Goal: Transaction & Acquisition: Purchase product/service

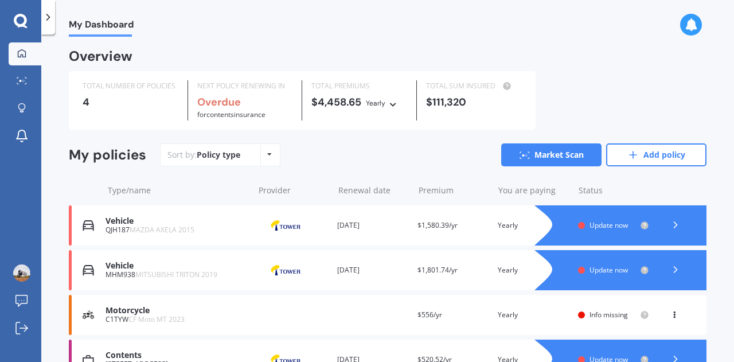
scroll to position [66, 0]
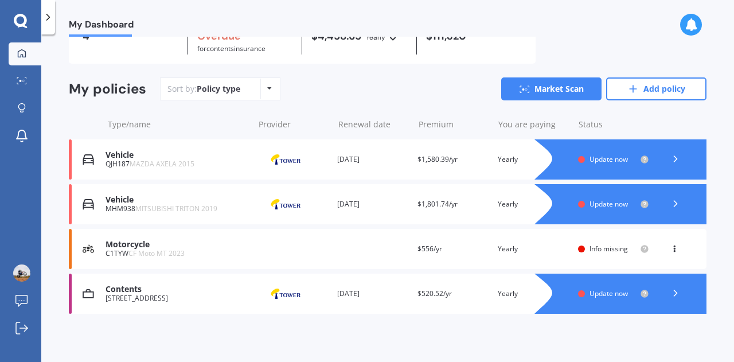
click at [669, 199] on icon at bounding box center [674, 203] width 11 height 11
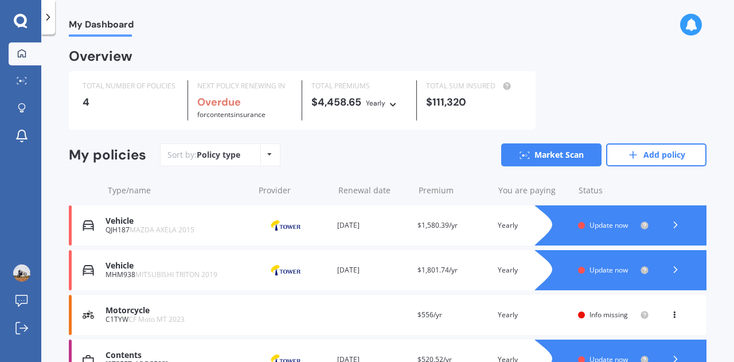
scroll to position [66, 0]
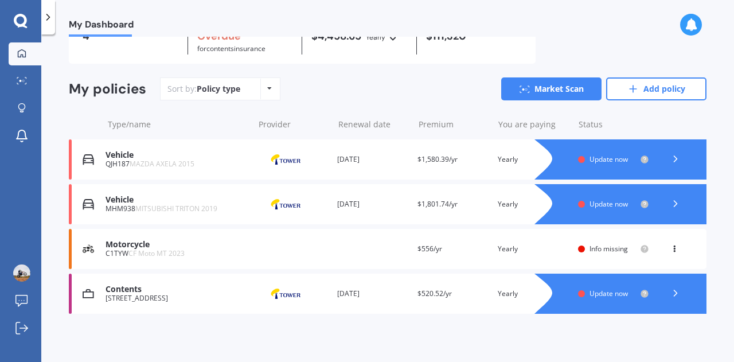
click at [679, 158] on div at bounding box center [675, 159] width 34 height 17
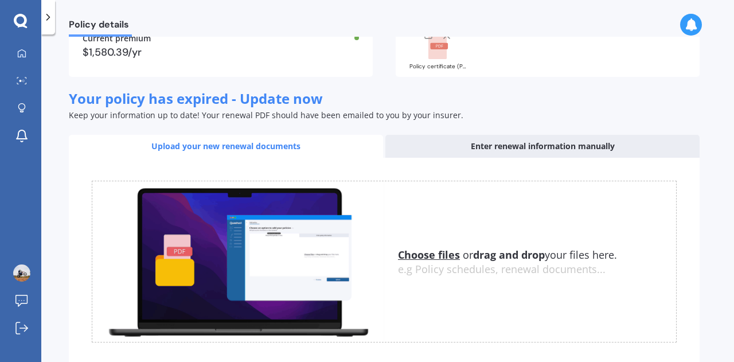
scroll to position [178, 0]
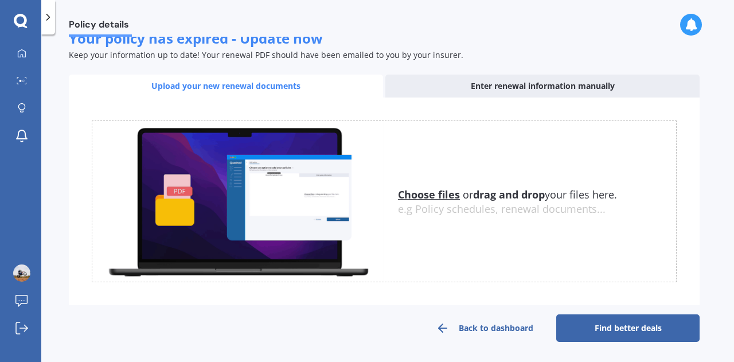
click at [604, 324] on link "Find better deals" at bounding box center [627, 328] width 143 height 28
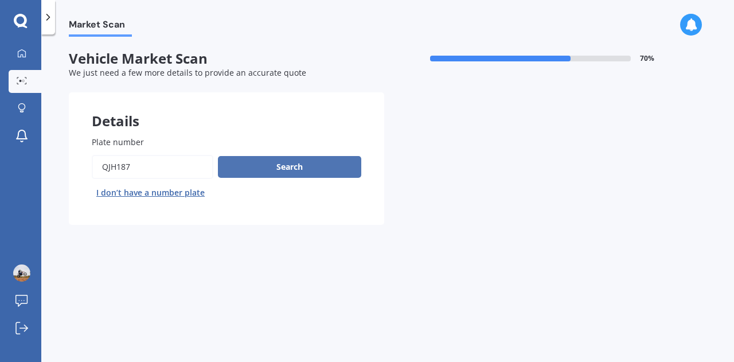
click at [260, 160] on button "Search" at bounding box center [289, 167] width 143 height 22
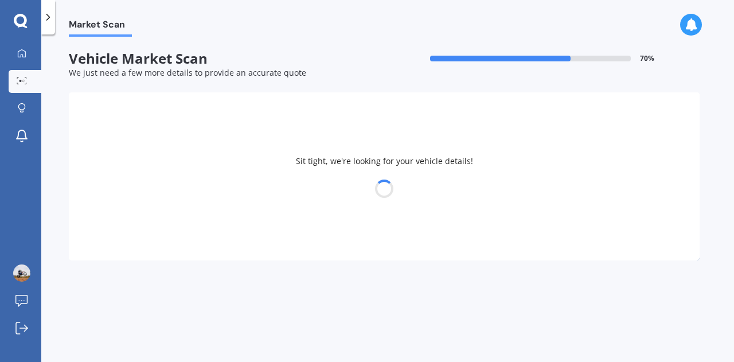
select select "MAZDA"
select select "AXELA"
select select "08"
select select "12"
select select "1989"
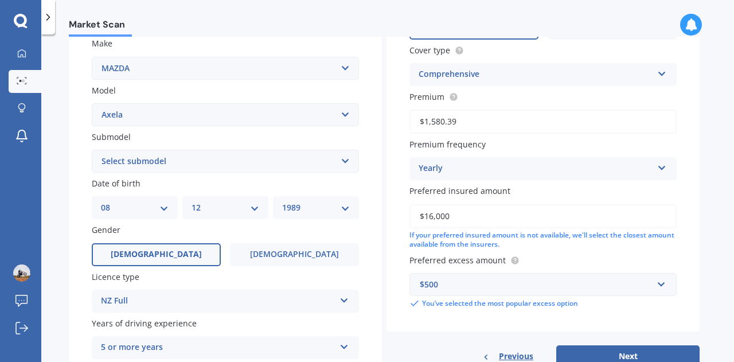
scroll to position [218, 0]
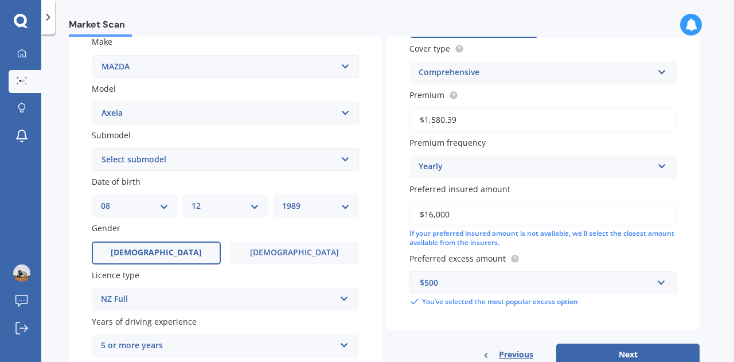
click at [240, 162] on select "Select submodel (All other) 2.3 Sporthatch 2.3 turbo Hatchback Hatchback turbo …" at bounding box center [225, 159] width 267 height 23
select select "HATCHBACK"
click at [92, 148] on select "Select submodel (All other) 2.3 Sporthatch 2.3 turbo Hatchback Hatchback turbo …" at bounding box center [225, 159] width 267 height 23
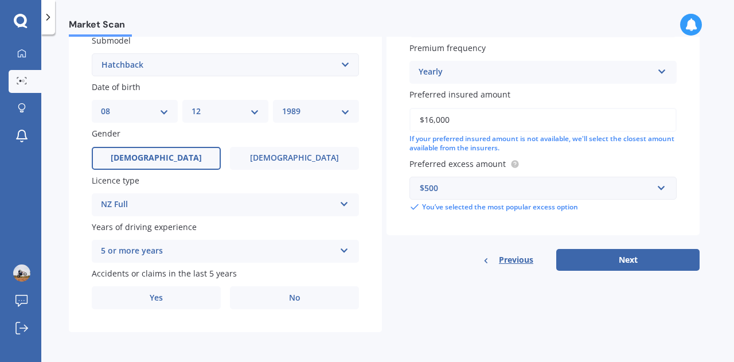
scroll to position [308, 0]
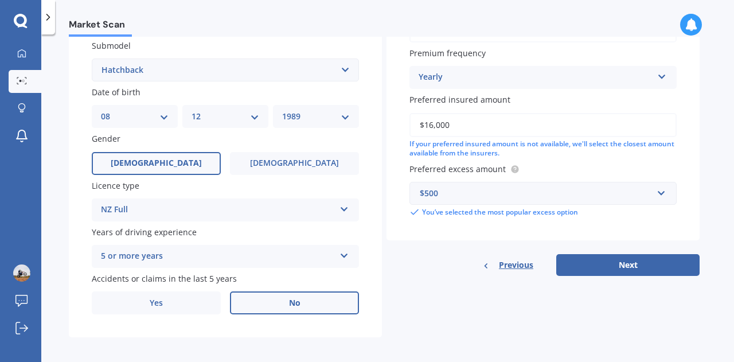
click at [305, 304] on label "No" at bounding box center [294, 302] width 129 height 23
click at [0, 0] on input "No" at bounding box center [0, 0] width 0 height 0
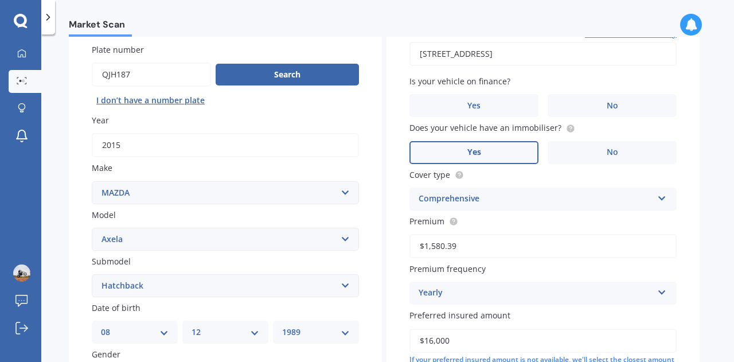
scroll to position [92, 0]
click at [596, 96] on label "No" at bounding box center [611, 106] width 129 height 23
click at [0, 0] on input "No" at bounding box center [0, 0] width 0 height 0
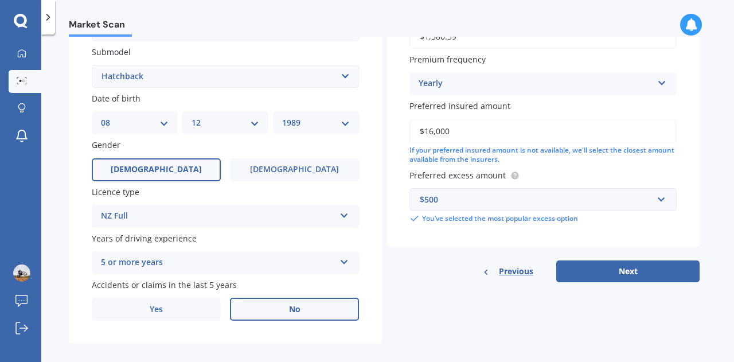
scroll to position [315, 0]
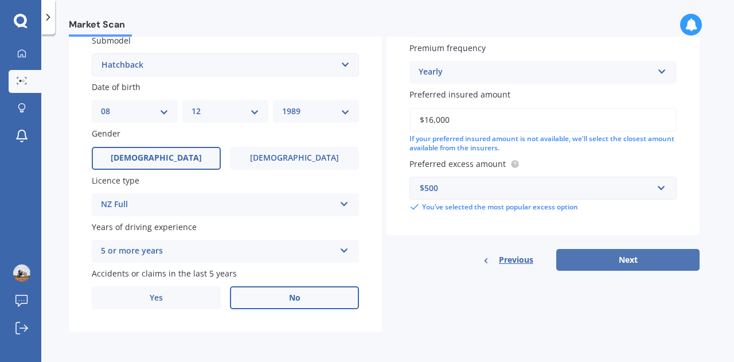
click at [614, 258] on button "Next" at bounding box center [627, 260] width 143 height 22
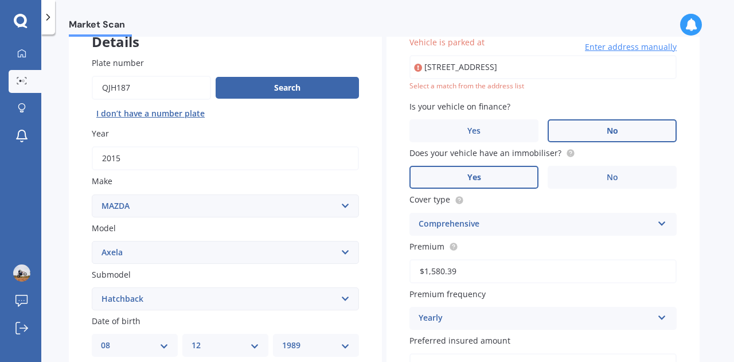
scroll to position [78, 0]
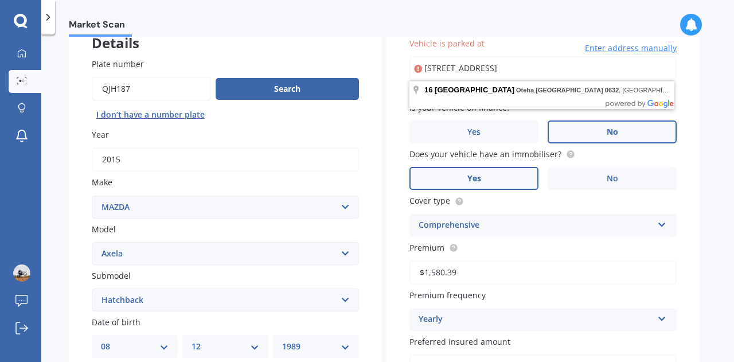
click at [609, 72] on input "[STREET_ADDRESS]" at bounding box center [542, 68] width 267 height 24
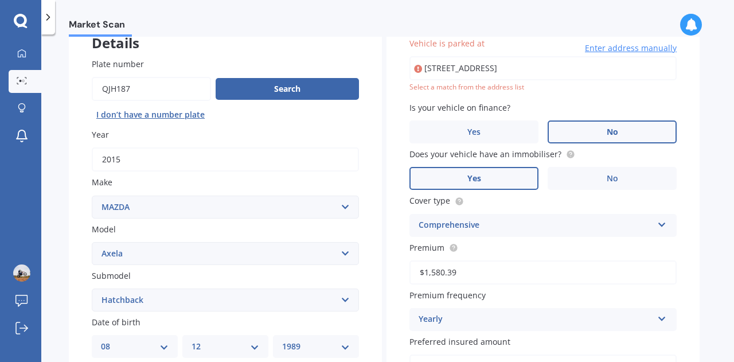
type input "[STREET_ADDRESS]"
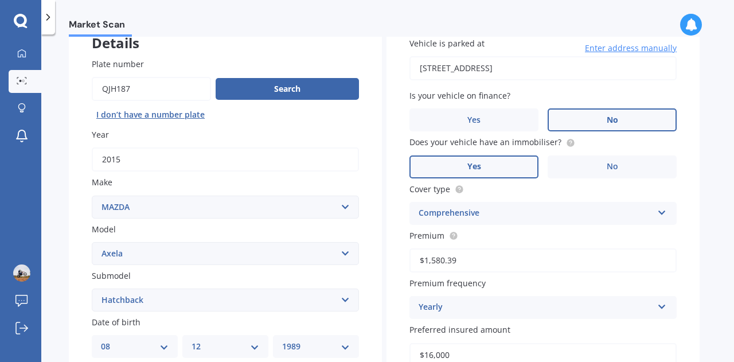
scroll to position [315, 0]
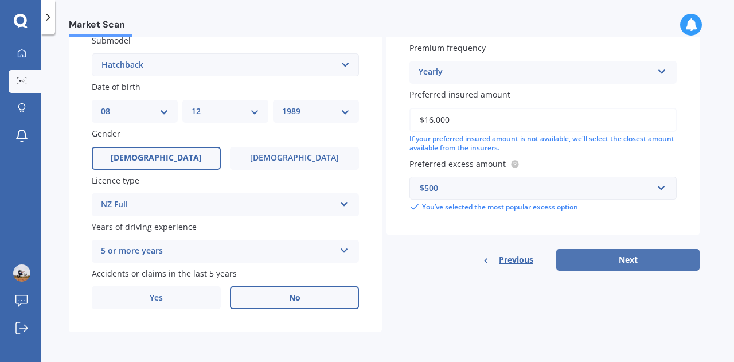
click at [609, 257] on button "Next" at bounding box center [627, 260] width 143 height 22
select select "08"
select select "12"
select select "1989"
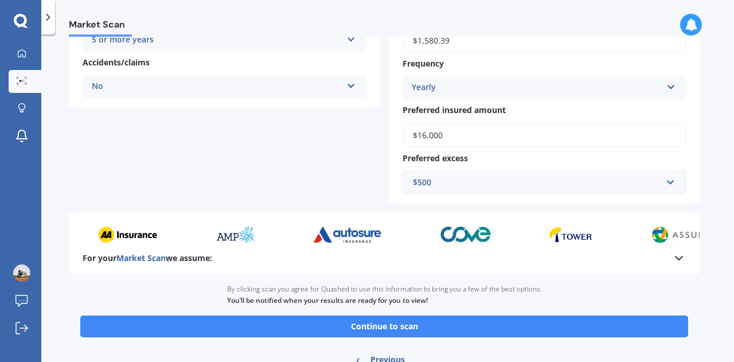
scroll to position [326, 0]
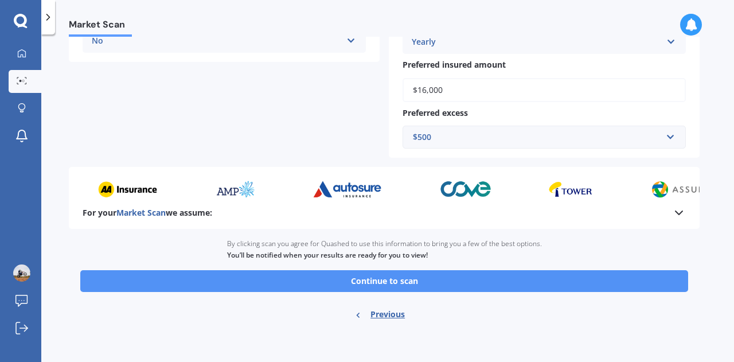
click at [373, 283] on button "Continue to scan" at bounding box center [384, 281] width 608 height 22
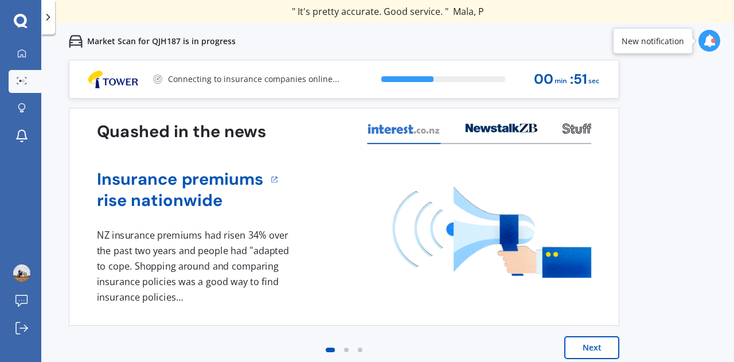
click at [0, 165] on div "My Dashboard Market Scan Explore insurance Notifications [PERSON_NAME] Holding …" at bounding box center [20, 201] width 41 height 319
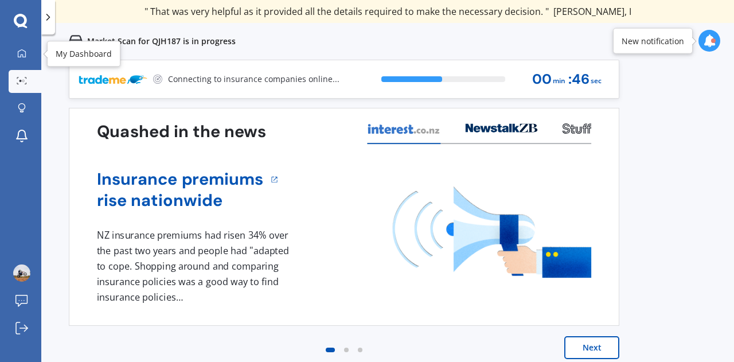
click at [25, 51] on icon at bounding box center [22, 53] width 8 height 8
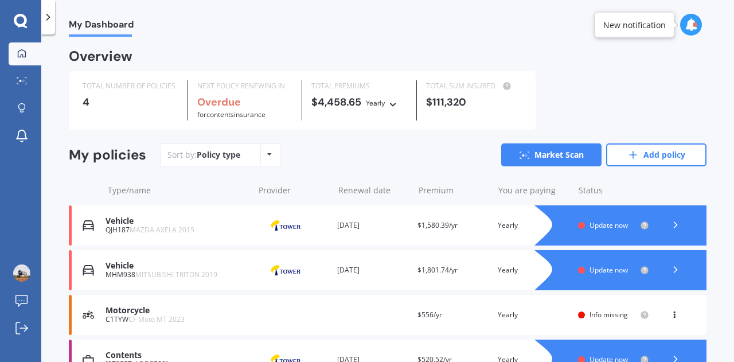
scroll to position [66, 0]
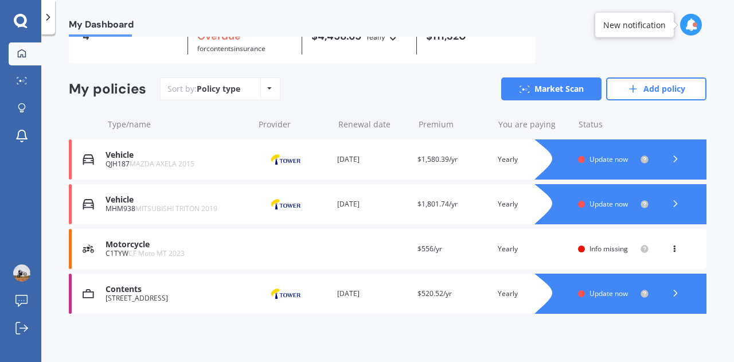
click at [674, 294] on polyline at bounding box center [675, 293] width 3 height 6
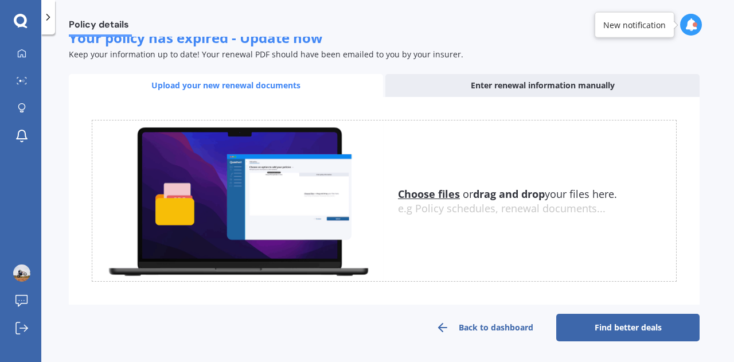
scroll to position [189, 0]
click at [629, 328] on link "Find better deals" at bounding box center [627, 328] width 143 height 28
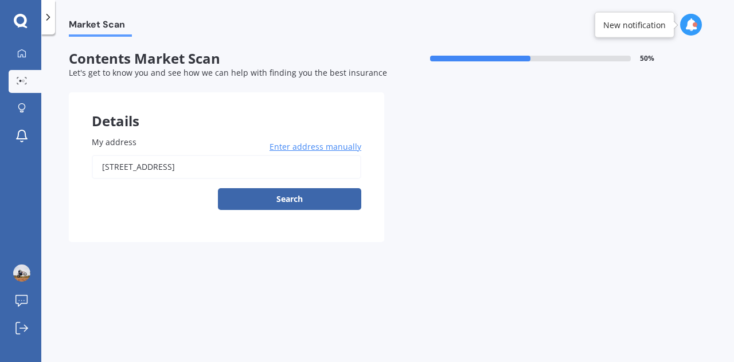
click at [271, 170] on input "[STREET_ADDRESS]" at bounding box center [226, 167] width 269 height 24
type input "[STREET_ADDRESS]"
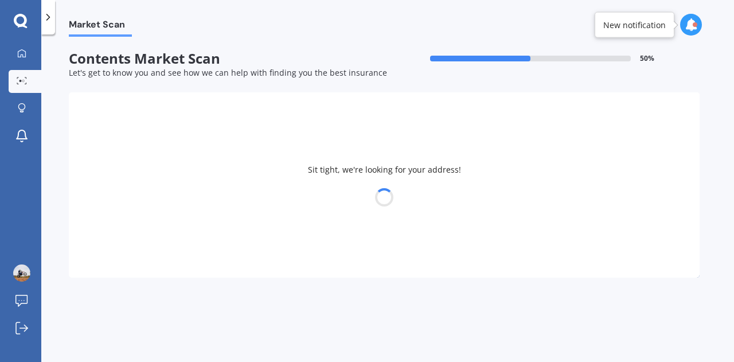
select select "08"
select select "12"
select select "1989"
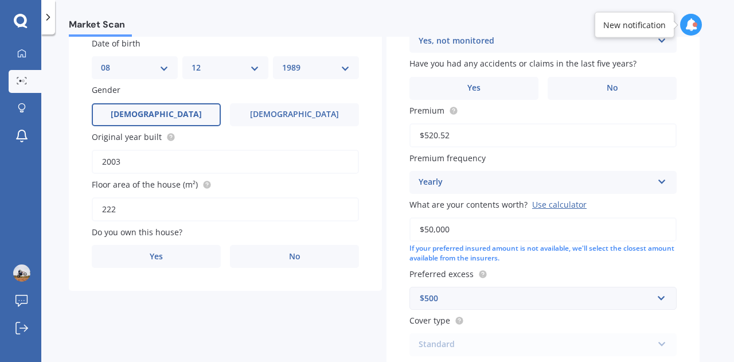
scroll to position [153, 0]
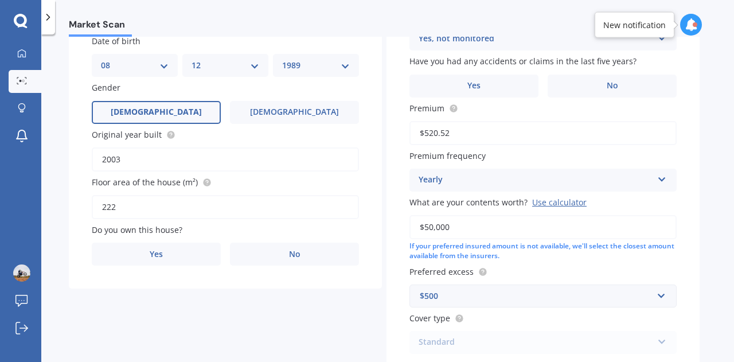
click at [295, 246] on label "No" at bounding box center [294, 253] width 129 height 23
click at [0, 0] on input "No" at bounding box center [0, 0] width 0 height 0
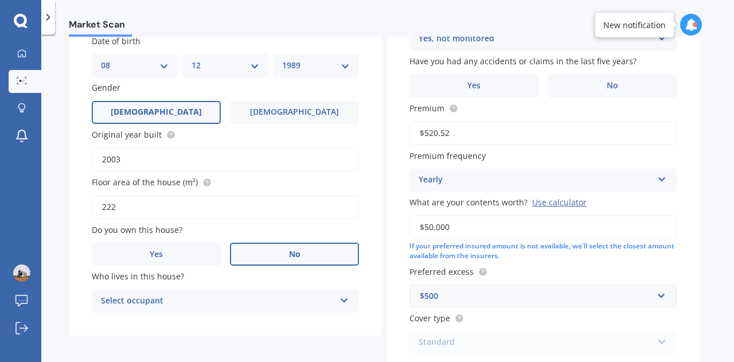
click at [278, 299] on div "Select occupant" at bounding box center [218, 301] width 234 height 14
click at [275, 323] on div "Tenant" at bounding box center [225, 323] width 266 height 21
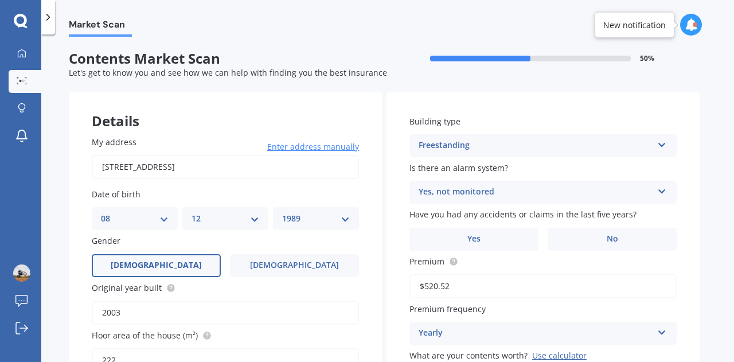
click at [509, 191] on div "Yes, not monitored" at bounding box center [535, 192] width 234 height 14
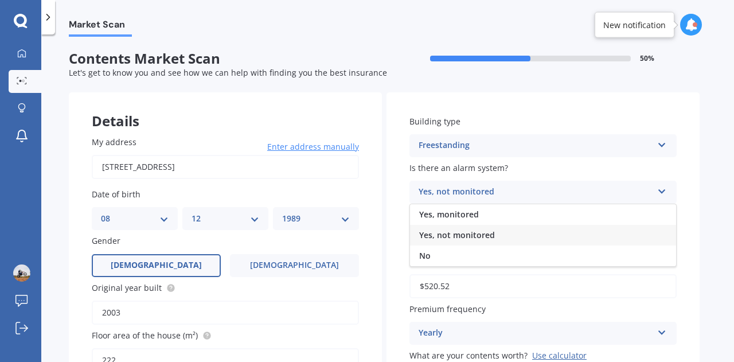
click at [509, 191] on div "Yes, not monitored" at bounding box center [535, 192] width 234 height 14
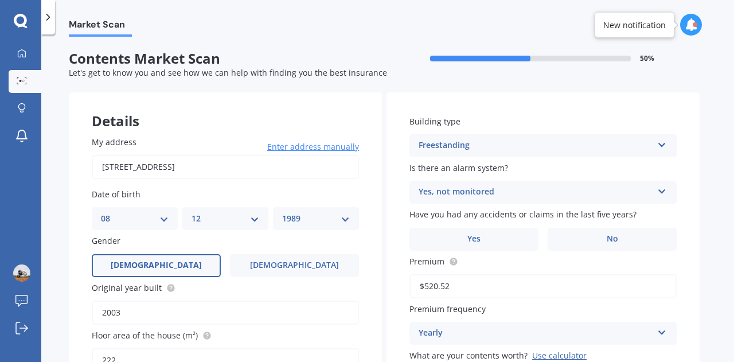
click at [569, 230] on label "No" at bounding box center [611, 239] width 129 height 23
click at [0, 0] on input "No" at bounding box center [0, 0] width 0 height 0
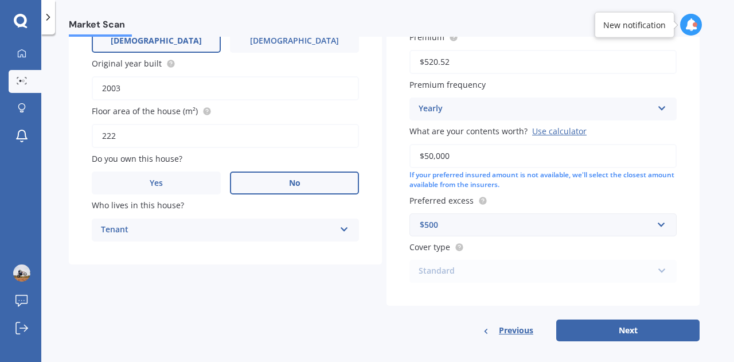
scroll to position [235, 0]
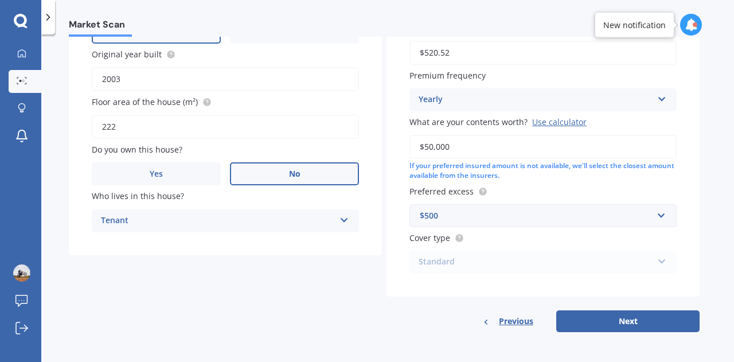
click at [637, 320] on button "Next" at bounding box center [627, 321] width 143 height 22
select select "08"
select select "12"
select select "1989"
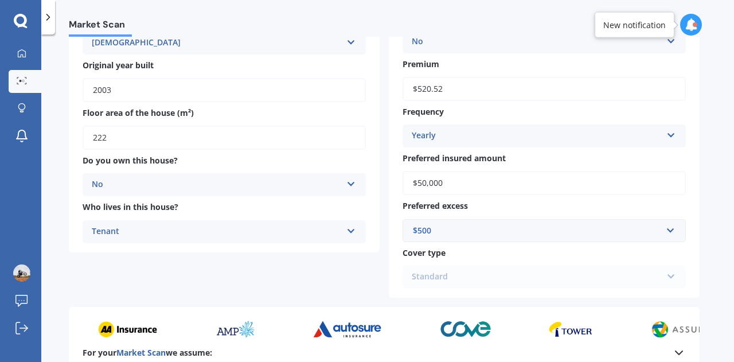
scroll to position [324, 0]
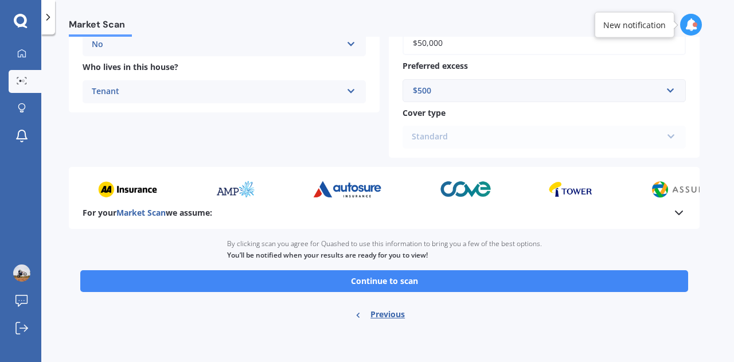
click at [440, 285] on button "Continue to scan" at bounding box center [384, 281] width 608 height 22
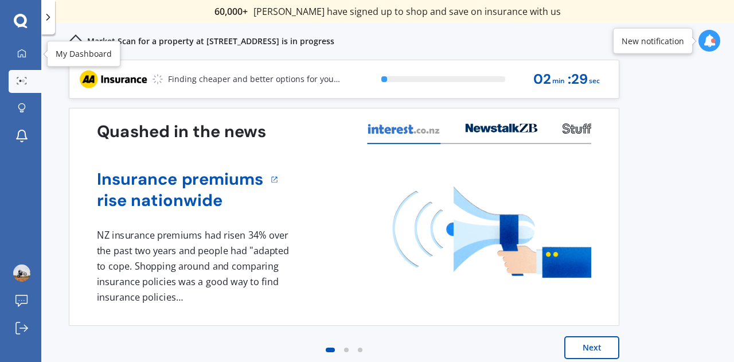
click at [15, 58] on div at bounding box center [21, 54] width 17 height 10
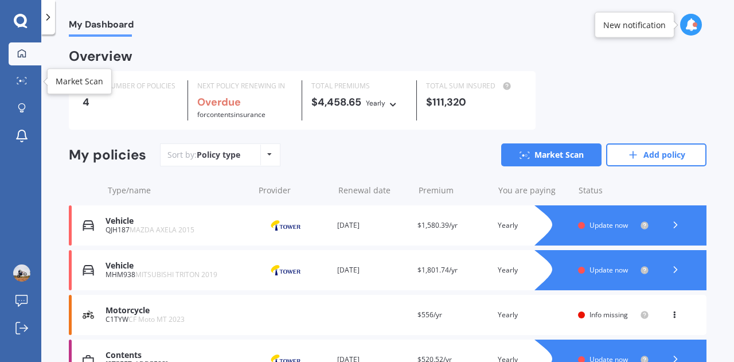
click at [19, 72] on link "Market Scan" at bounding box center [25, 81] width 33 height 23
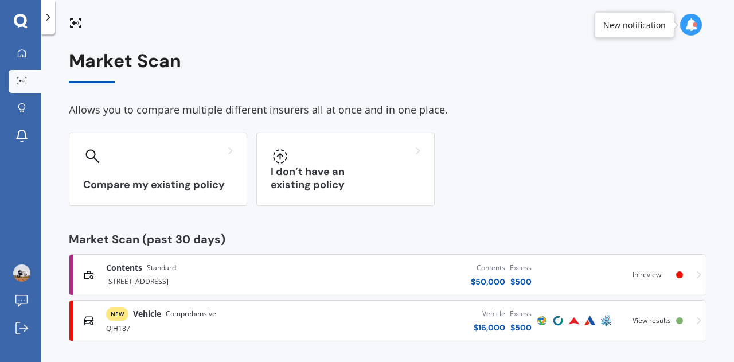
scroll to position [5, 0]
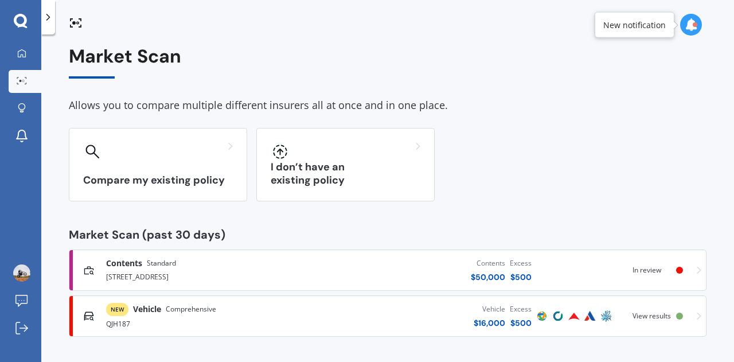
click at [661, 316] on span "View results" at bounding box center [651, 316] width 38 height 10
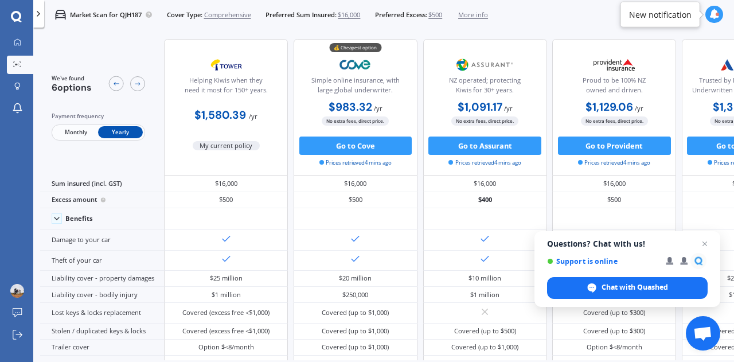
click at [661, 316] on div "Covered (up to $300)" at bounding box center [614, 313] width 124 height 20
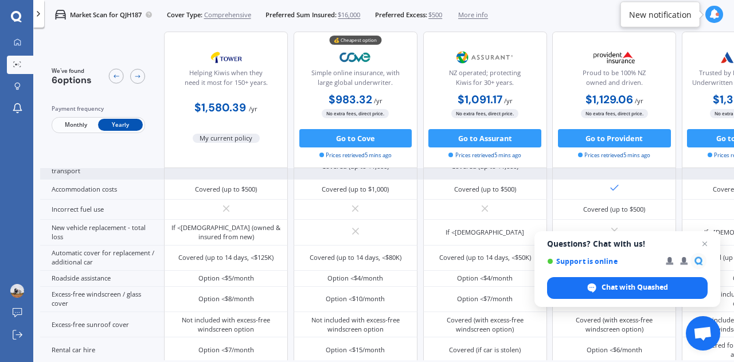
scroll to position [281, 0]
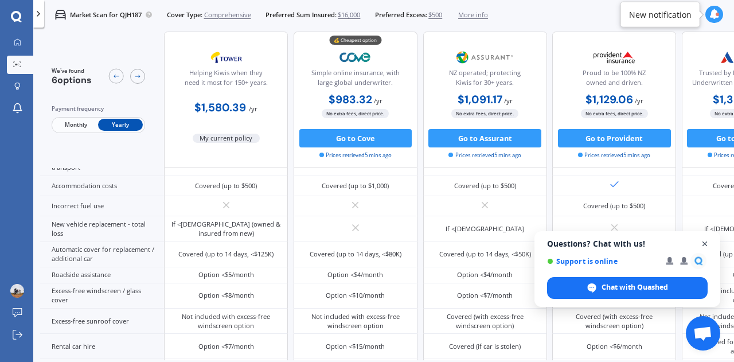
click at [705, 246] on span "Open chat" at bounding box center [705, 244] width 14 height 14
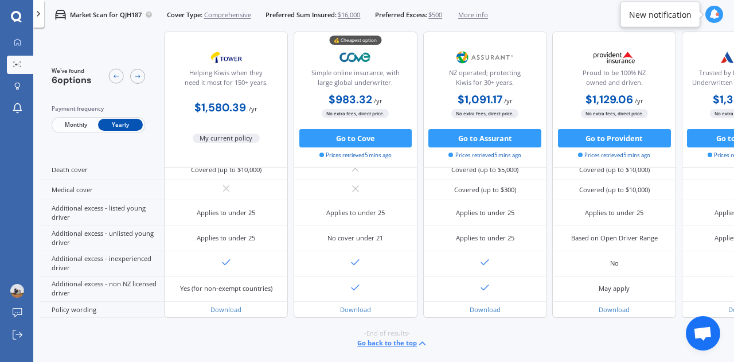
scroll to position [0, 0]
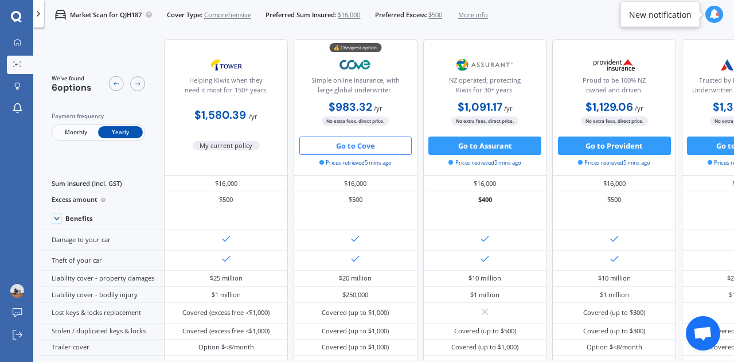
click at [363, 147] on button "Go to Cove" at bounding box center [355, 145] width 113 height 18
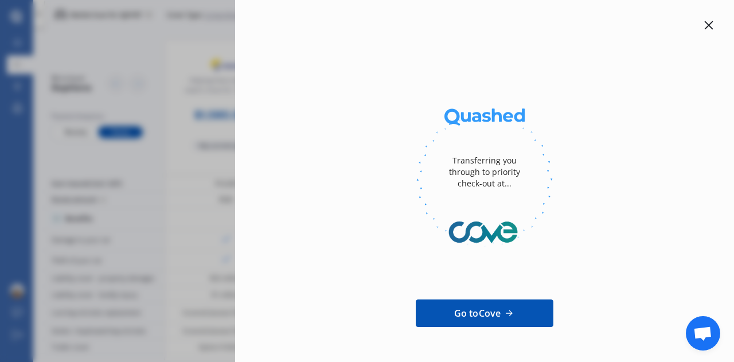
click at [704, 29] on icon at bounding box center [708, 25] width 9 height 9
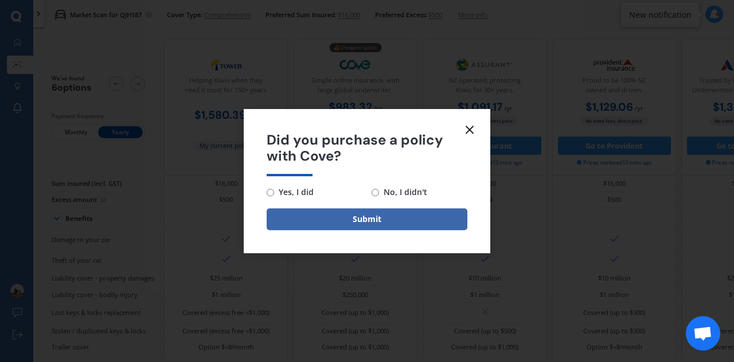
click at [473, 126] on line at bounding box center [469, 129] width 7 height 7
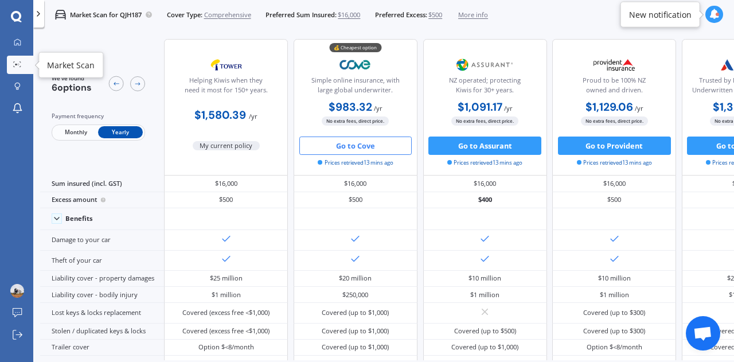
drag, startPoint x: 9, startPoint y: 68, endPoint x: 44, endPoint y: 69, distance: 34.4
click at [9, 68] on link "Market Scan" at bounding box center [20, 65] width 26 height 18
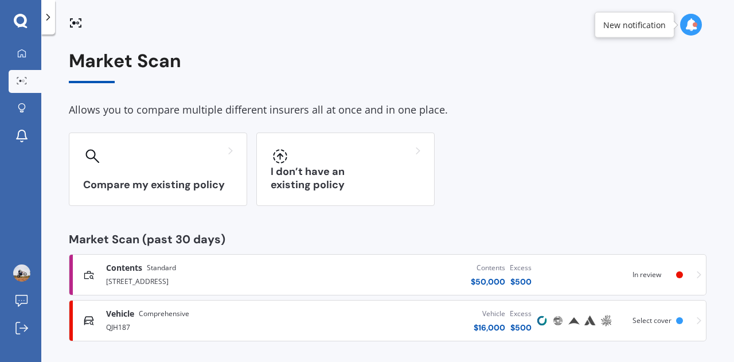
scroll to position [5, 0]
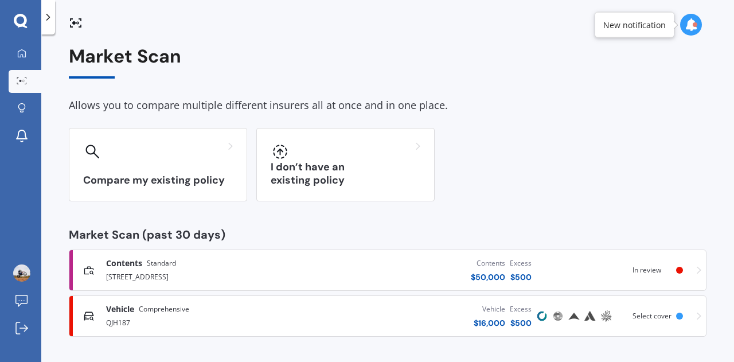
click at [645, 268] on span "In review" at bounding box center [646, 270] width 29 height 10
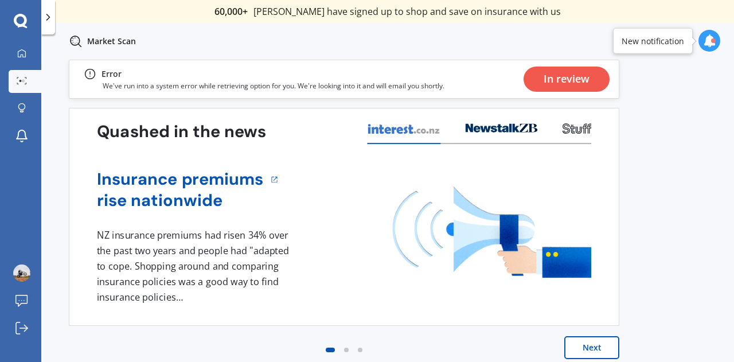
scroll to position [8, 0]
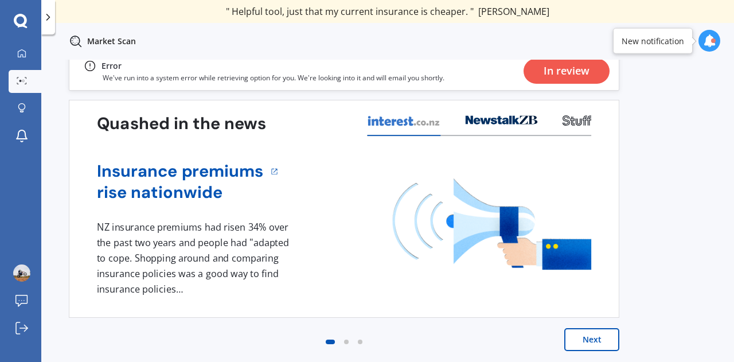
click at [552, 67] on div "In review" at bounding box center [566, 70] width 46 height 25
click at [469, 82] on div "Error We've run into a system error while retrieving option for you. We're look…" at bounding box center [344, 71] width 550 height 39
